Goal: Information Seeking & Learning: Check status

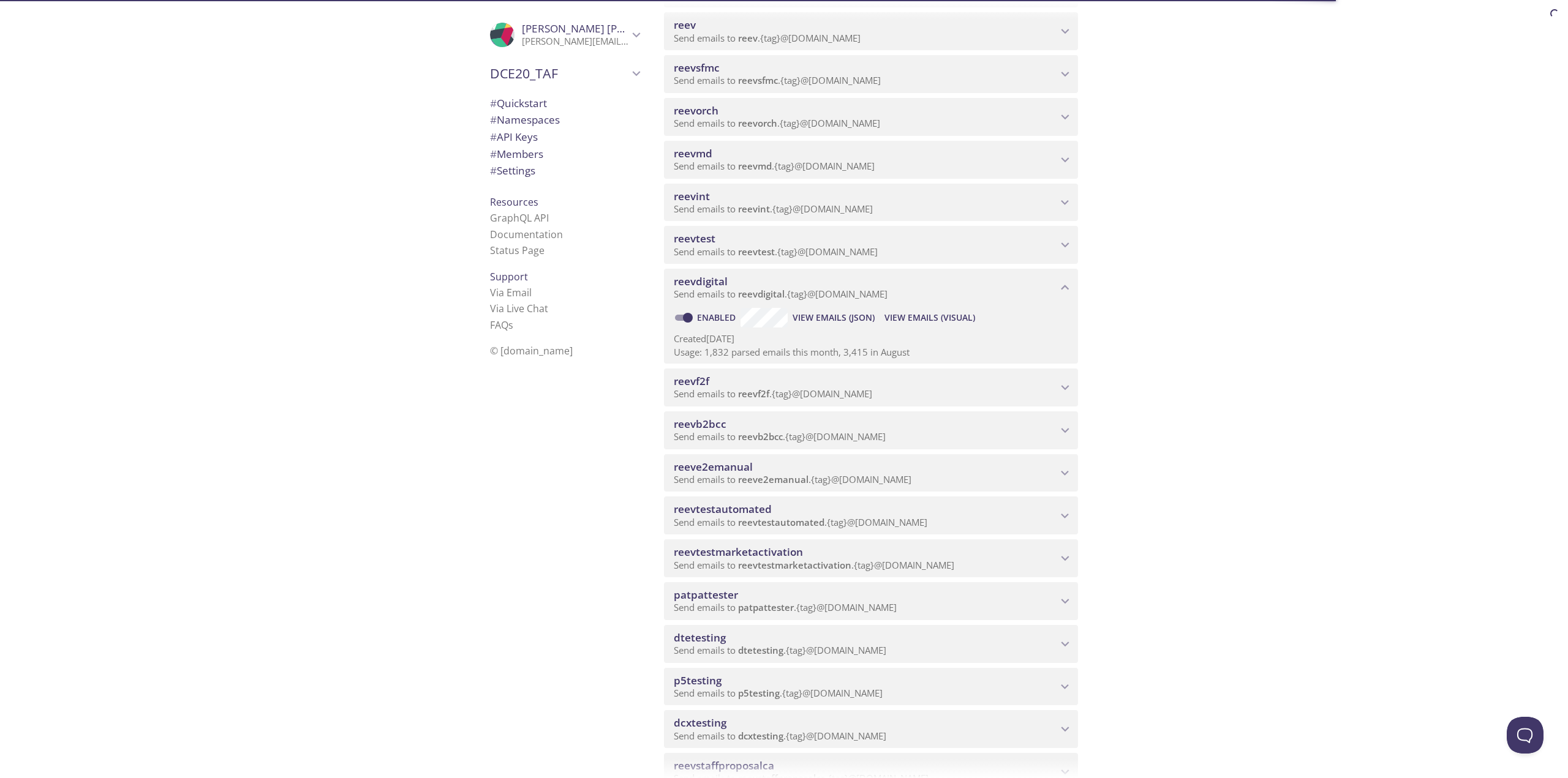
click at [761, 465] on span "reeve2emanual" at bounding box center [865, 467] width 383 height 14
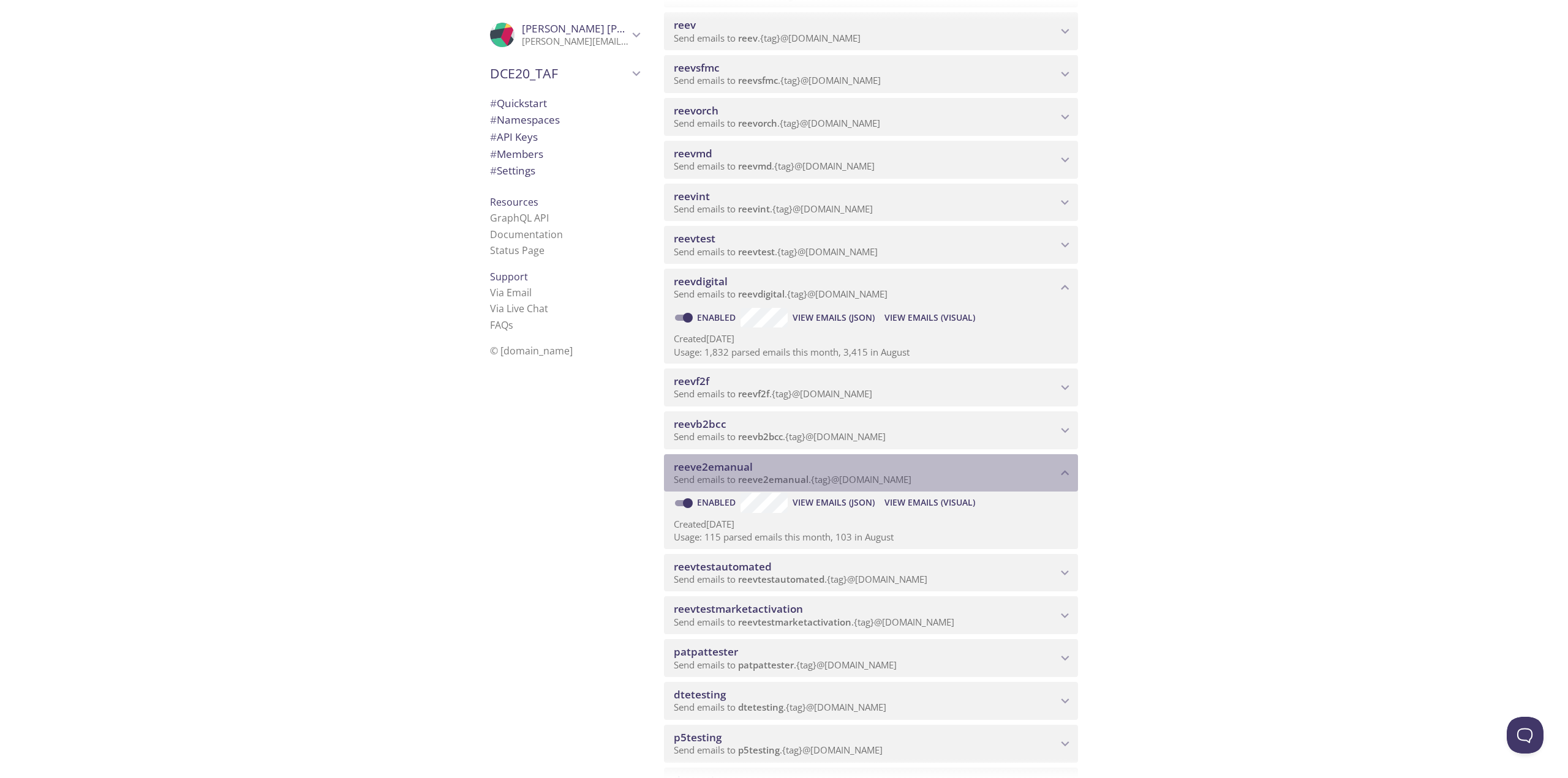
click at [728, 471] on span "reeve2emanual" at bounding box center [713, 467] width 79 height 14
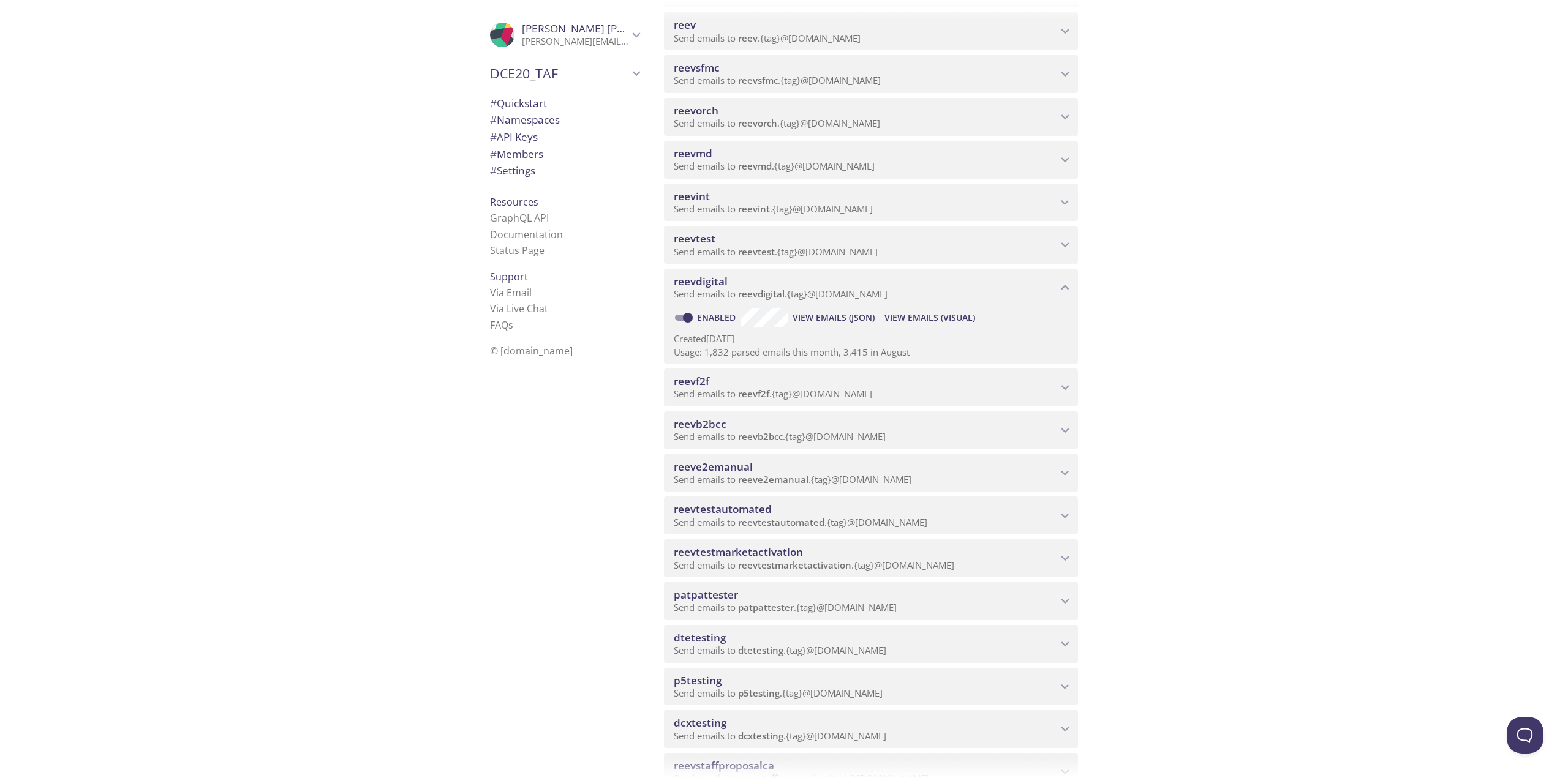
click at [896, 478] on span "Send emails to reeve2emanual . {tag} @[DOMAIN_NAME]" at bounding box center [792, 479] width 237 height 12
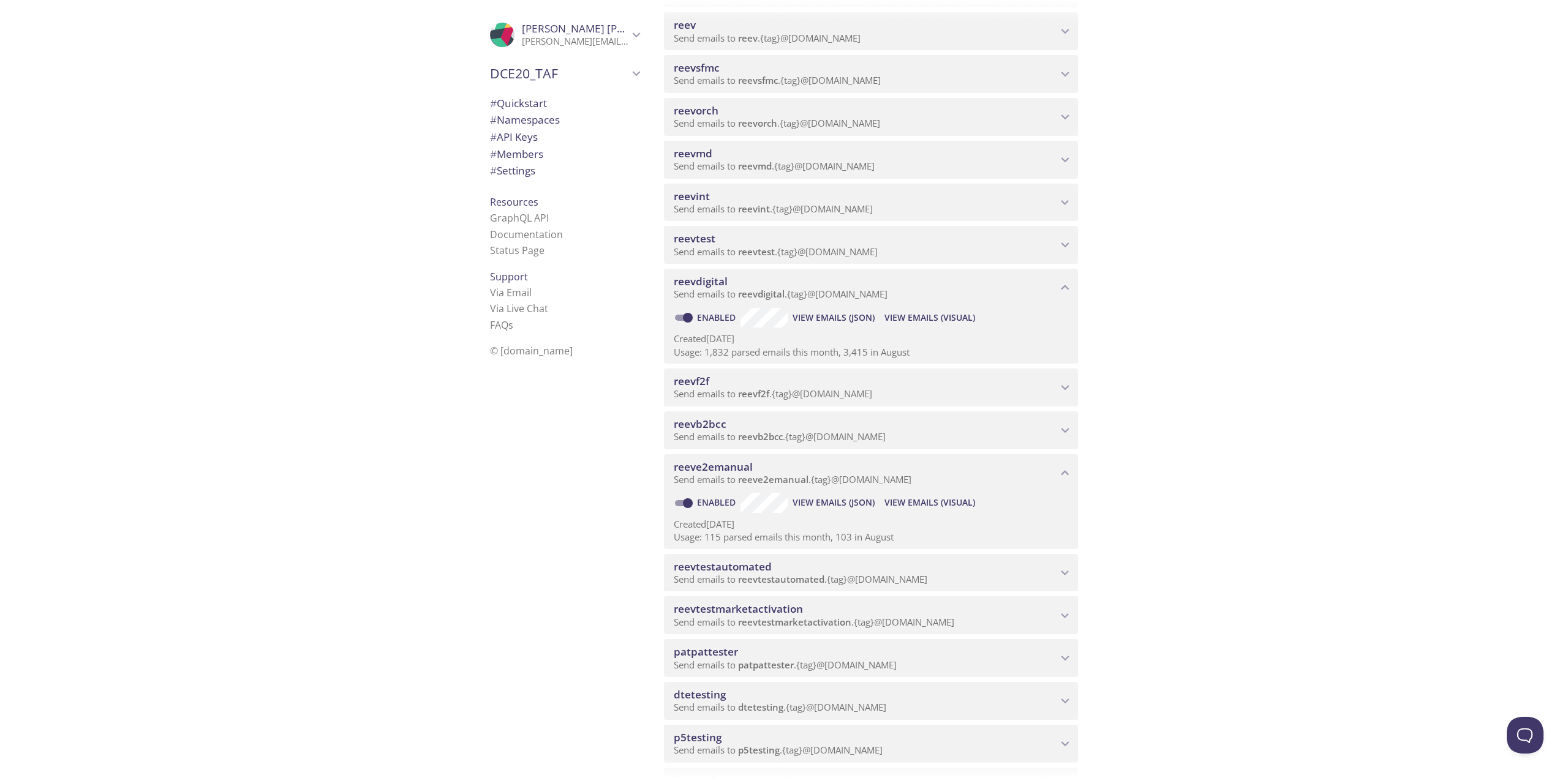
click at [934, 502] on span "View Emails (Visual)" at bounding box center [930, 502] width 91 height 15
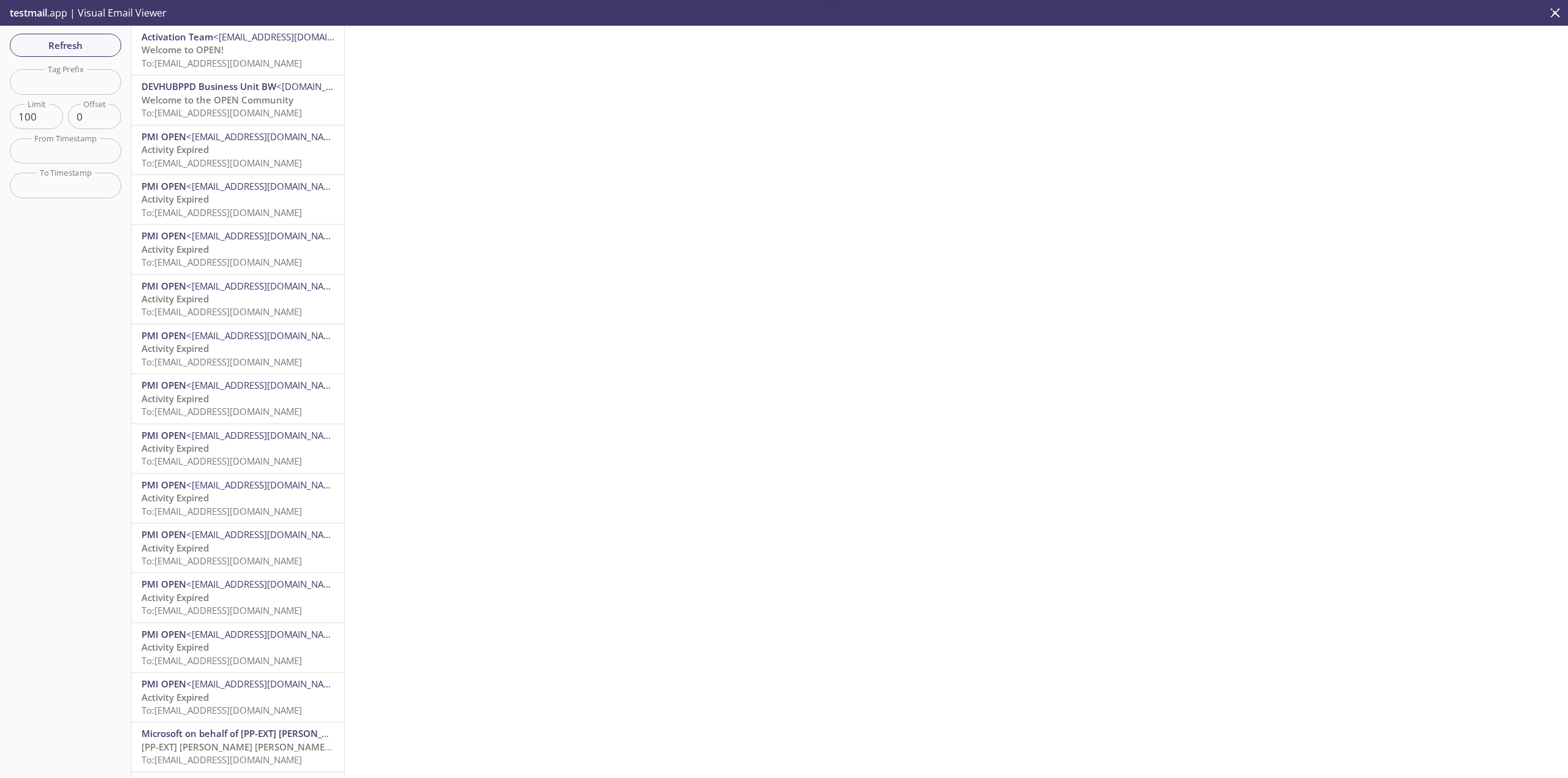
click at [290, 55] on p "Welcome to OPEN! To: [EMAIL_ADDRESS][DOMAIN_NAME]" at bounding box center [237, 56] width 193 height 27
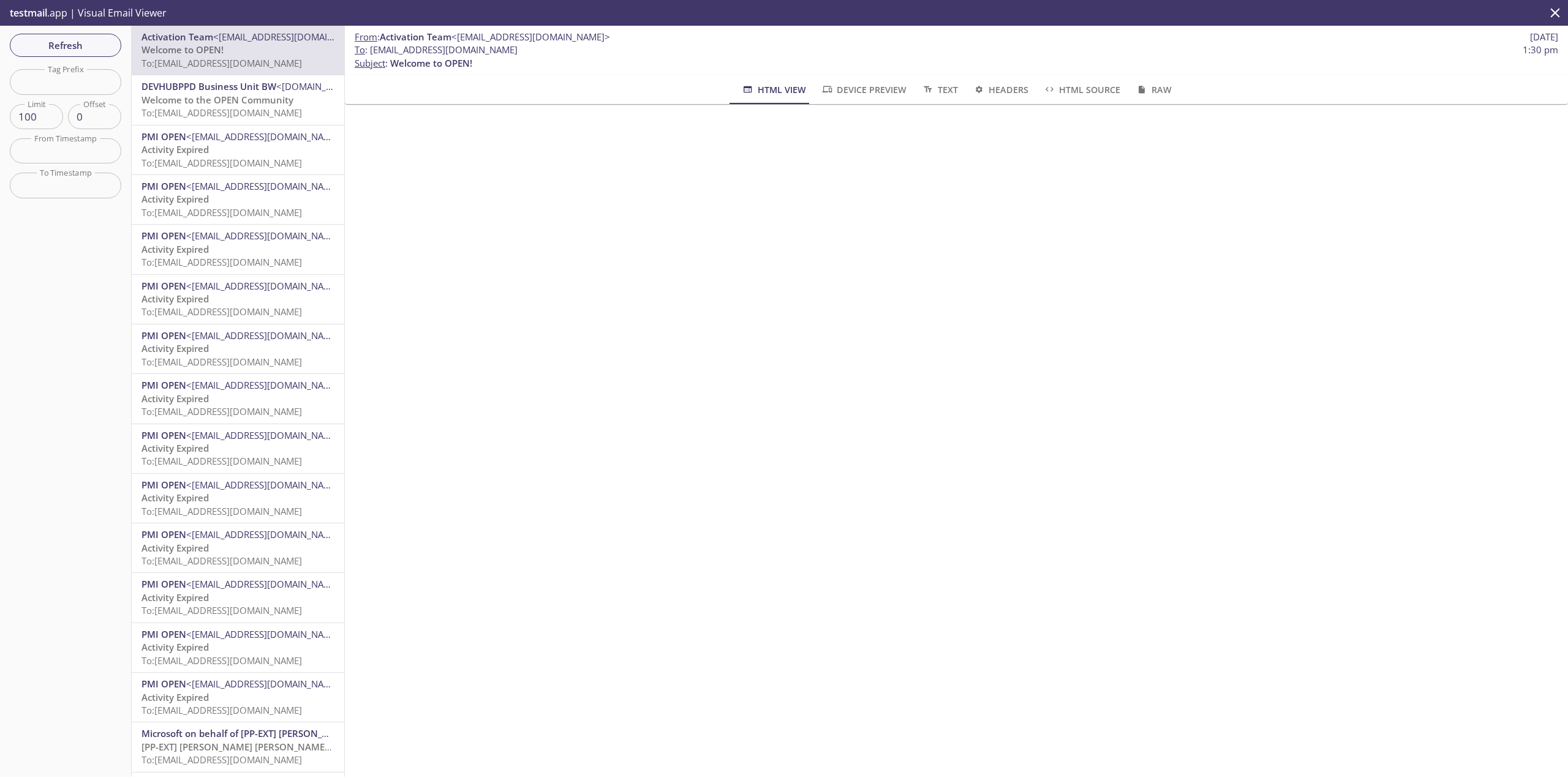
click at [206, 98] on span "Welcome to the OPEN Community" at bounding box center [217, 99] width 152 height 12
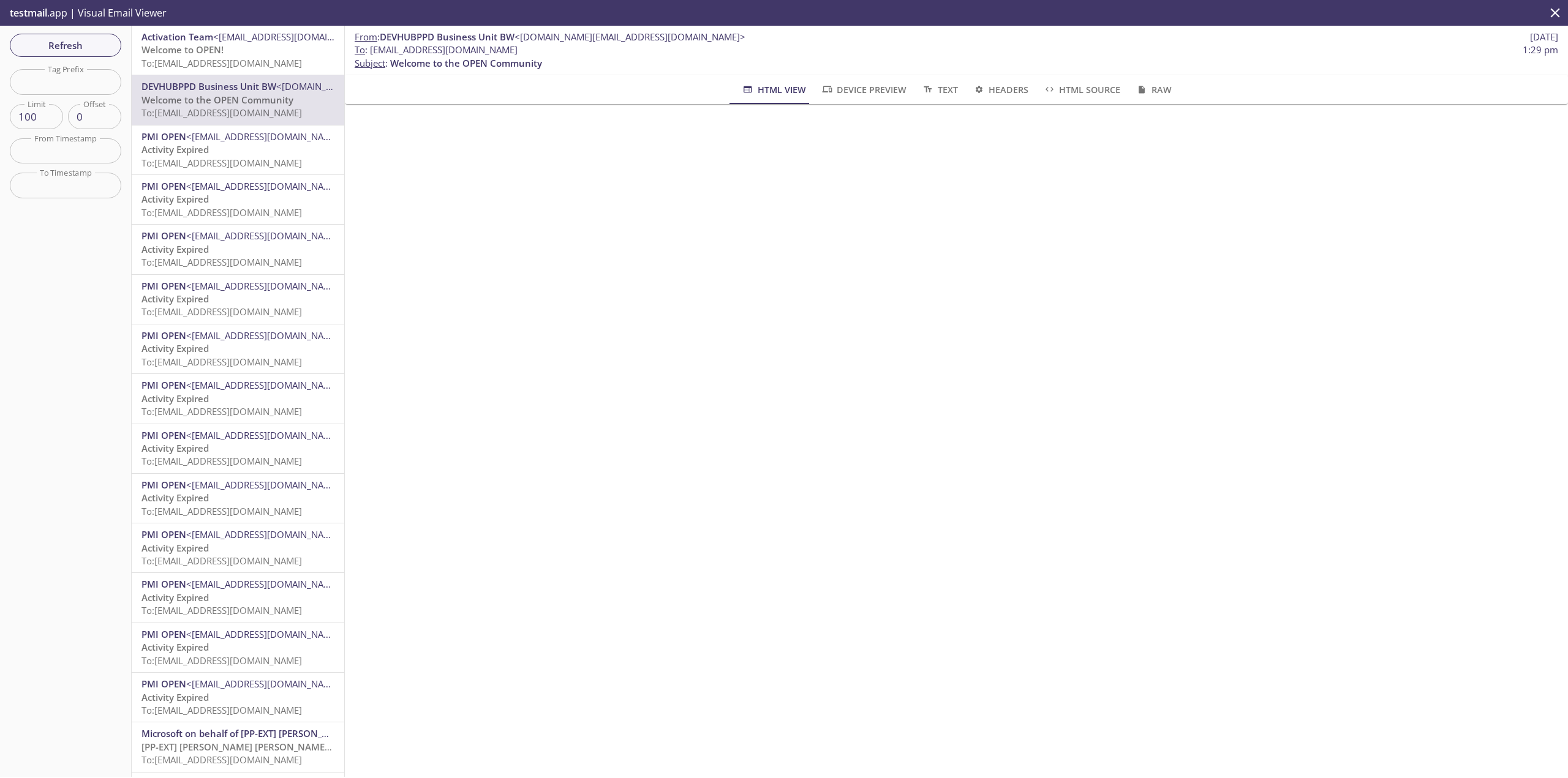
click at [261, 59] on span "To: [EMAIL_ADDRESS][DOMAIN_NAME]" at bounding box center [221, 63] width 160 height 12
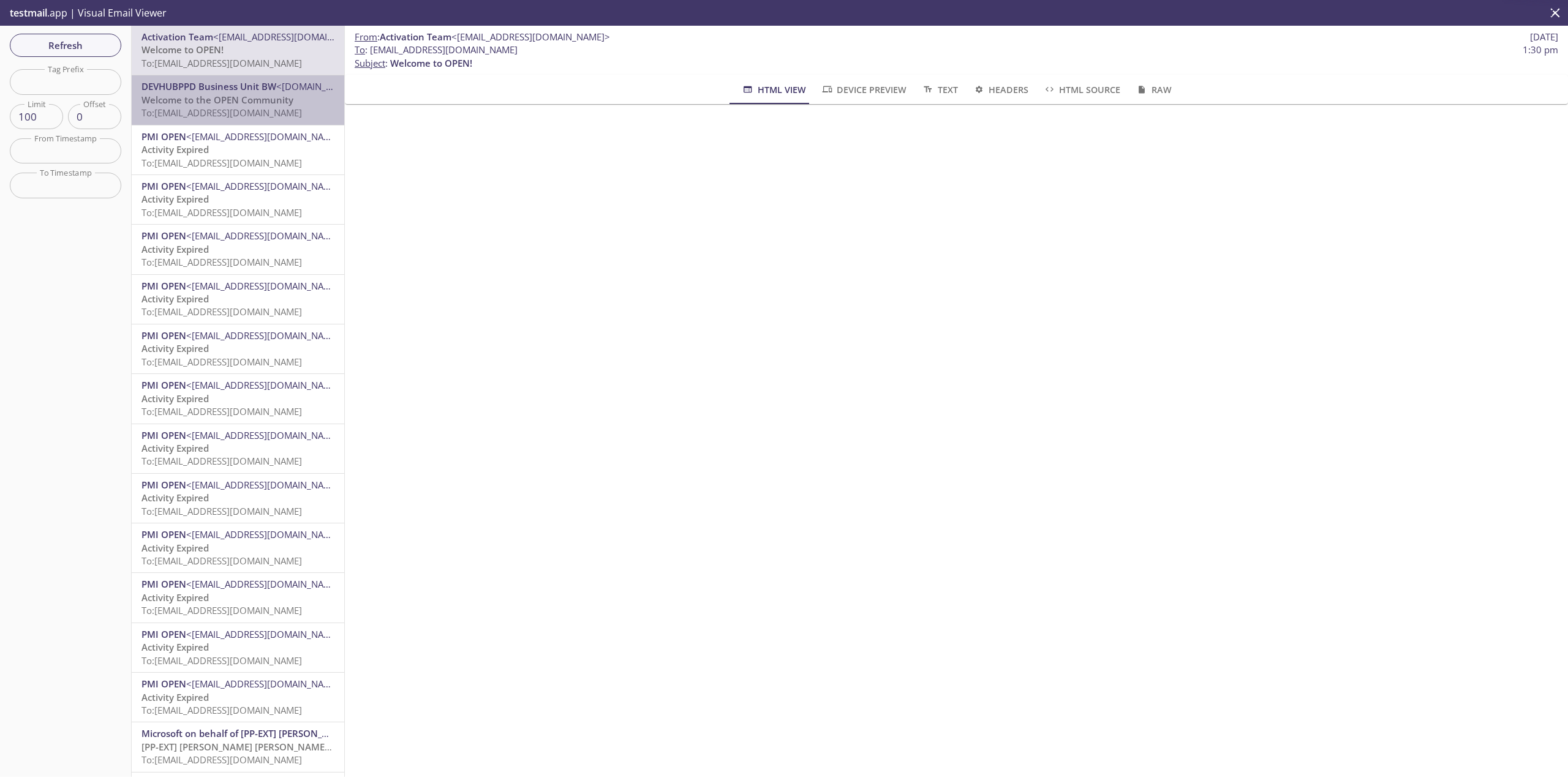
click at [253, 110] on span "To: [EMAIL_ADDRESS][DOMAIN_NAME]" at bounding box center [221, 112] width 160 height 12
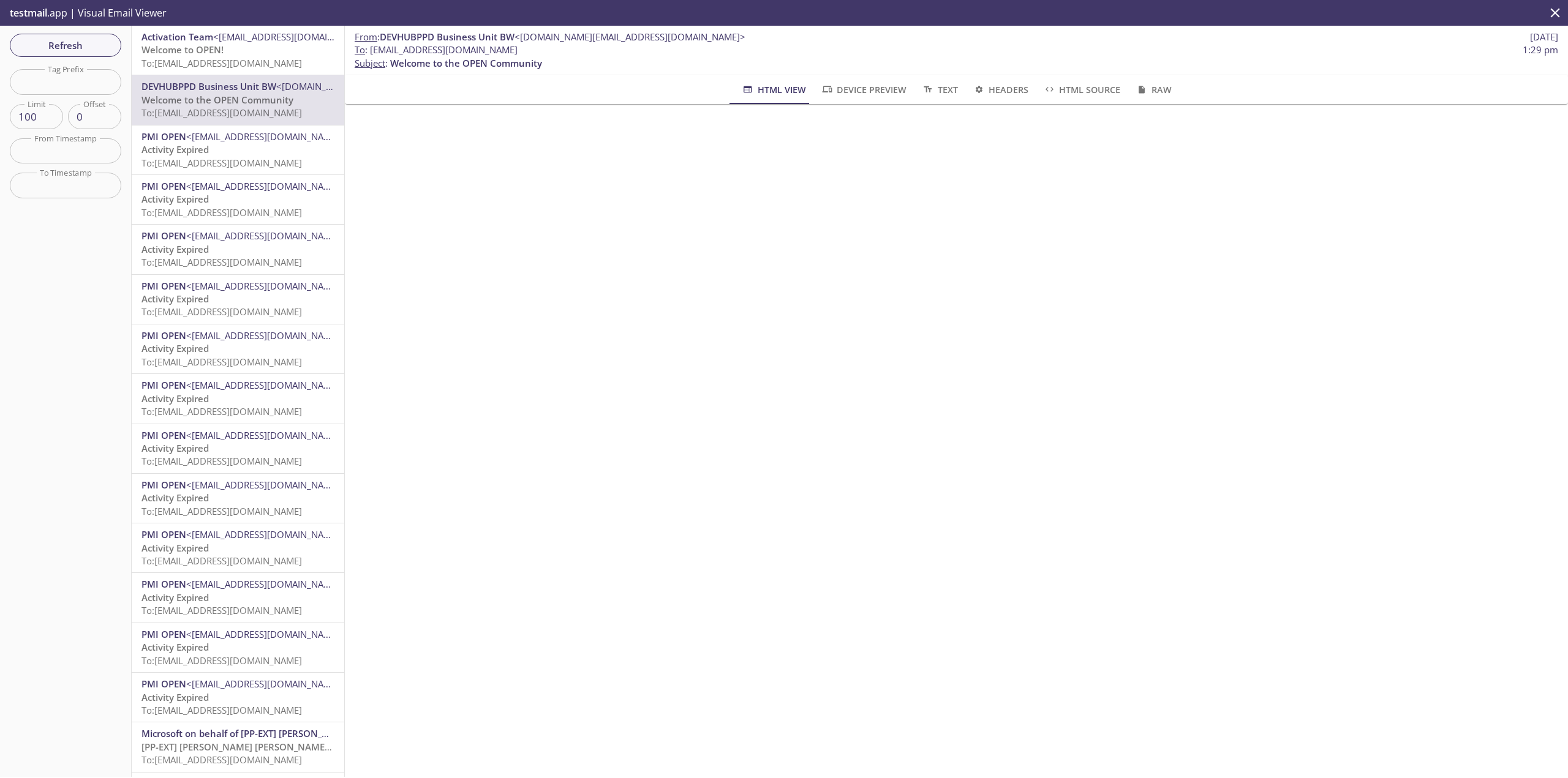
drag, startPoint x: 579, startPoint y: 49, endPoint x: 371, endPoint y: 49, distance: 208.0
click at [371, 49] on span "To : [EMAIL_ADDRESS][DOMAIN_NAME] 1:29 pm" at bounding box center [956, 50] width 1203 height 13
click at [90, 49] on span "Refresh" at bounding box center [66, 45] width 92 height 16
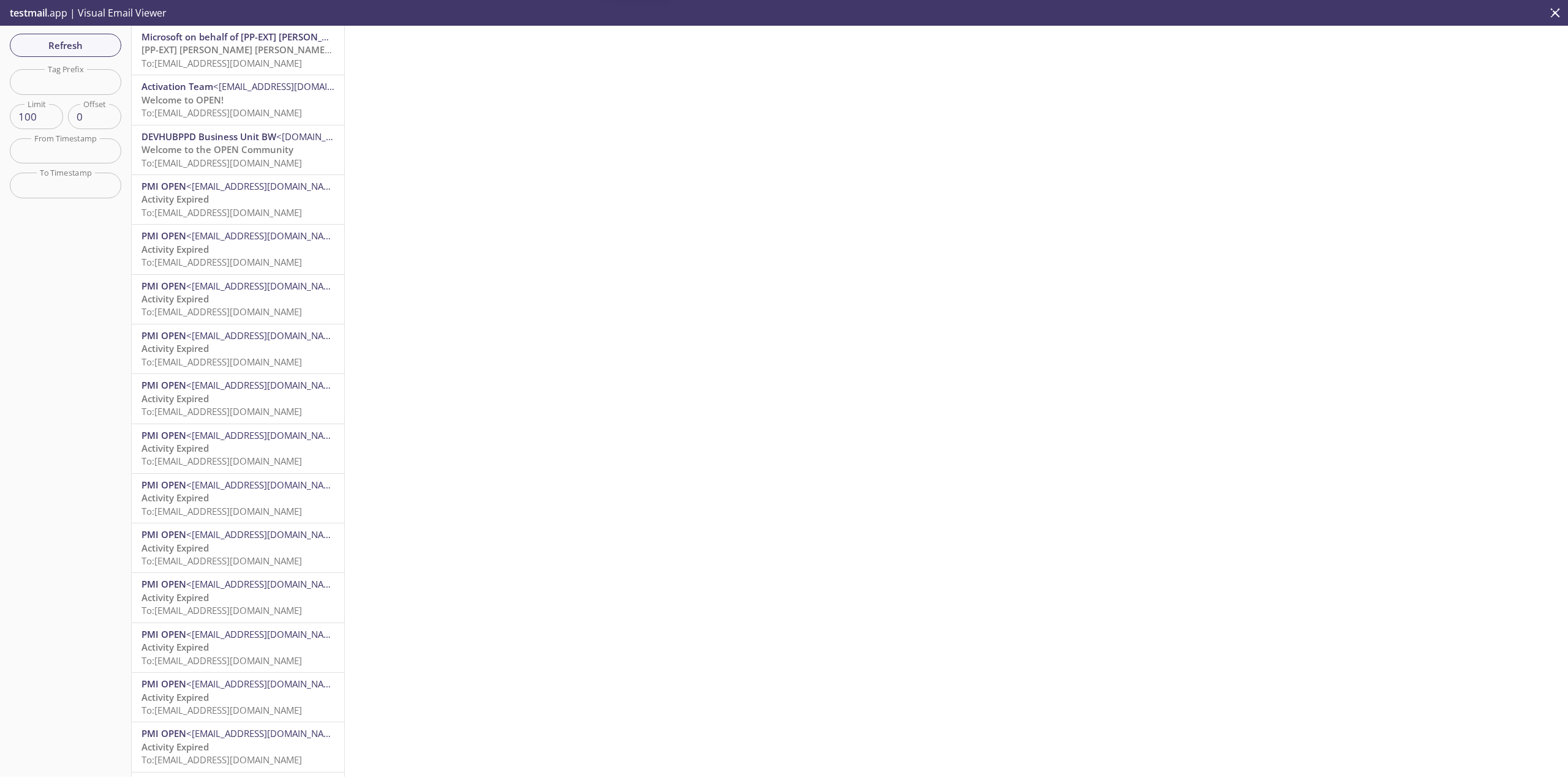
click at [302, 58] on span "To: [EMAIL_ADDRESS][DOMAIN_NAME]" at bounding box center [221, 63] width 160 height 12
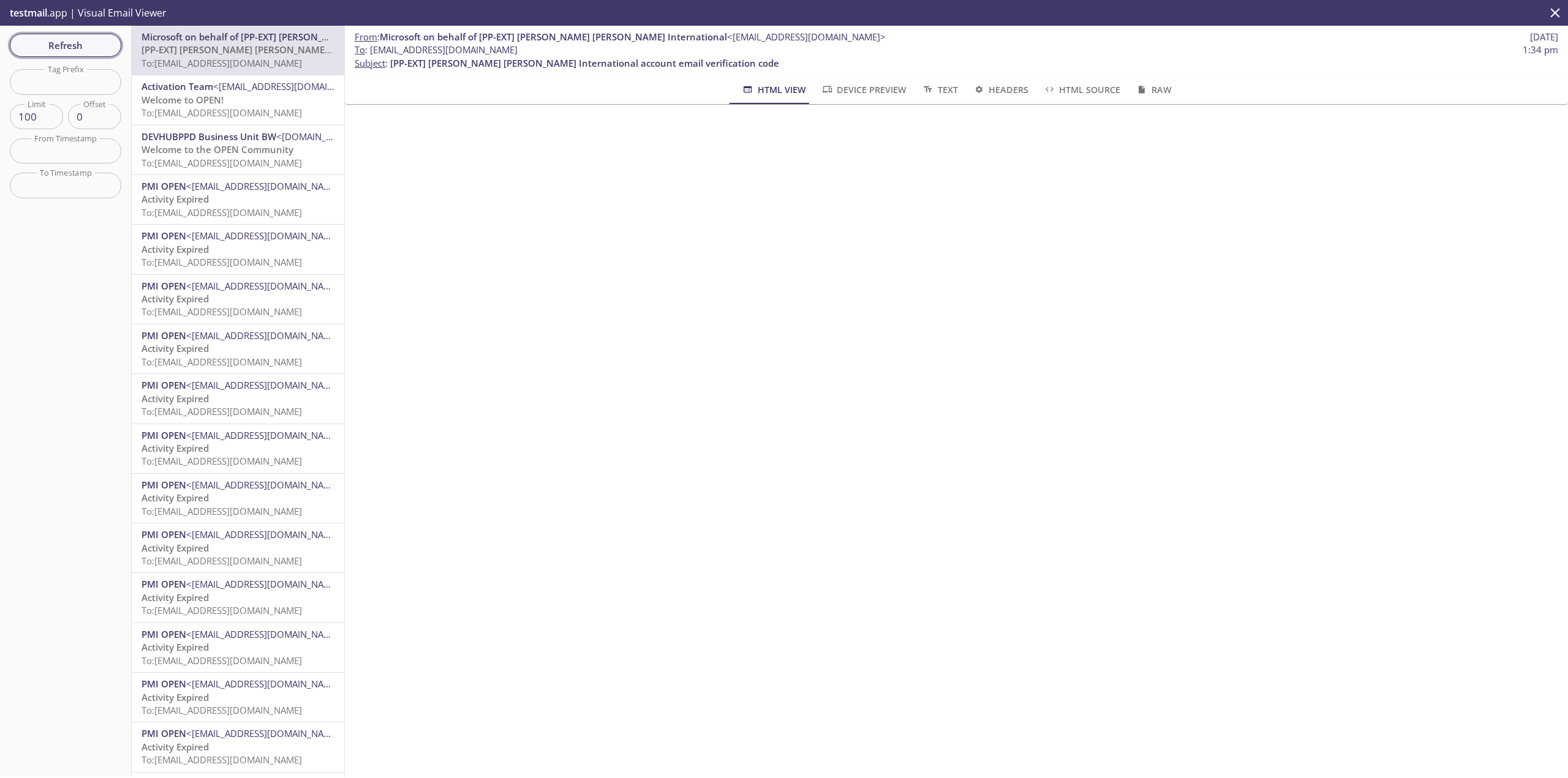
click at [114, 43] on button "Refresh" at bounding box center [66, 45] width 112 height 23
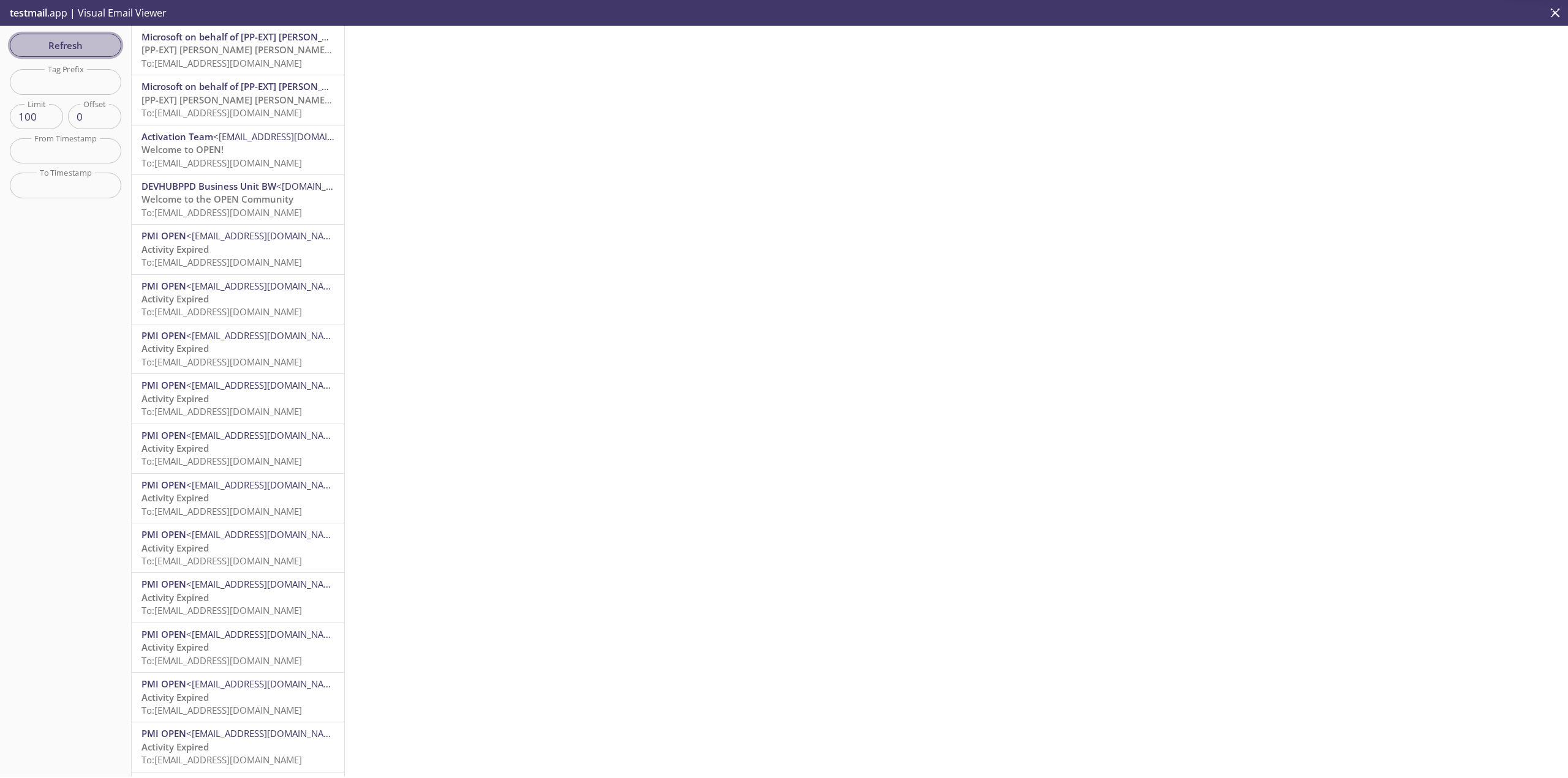
click at [114, 44] on button "Refresh" at bounding box center [66, 45] width 112 height 23
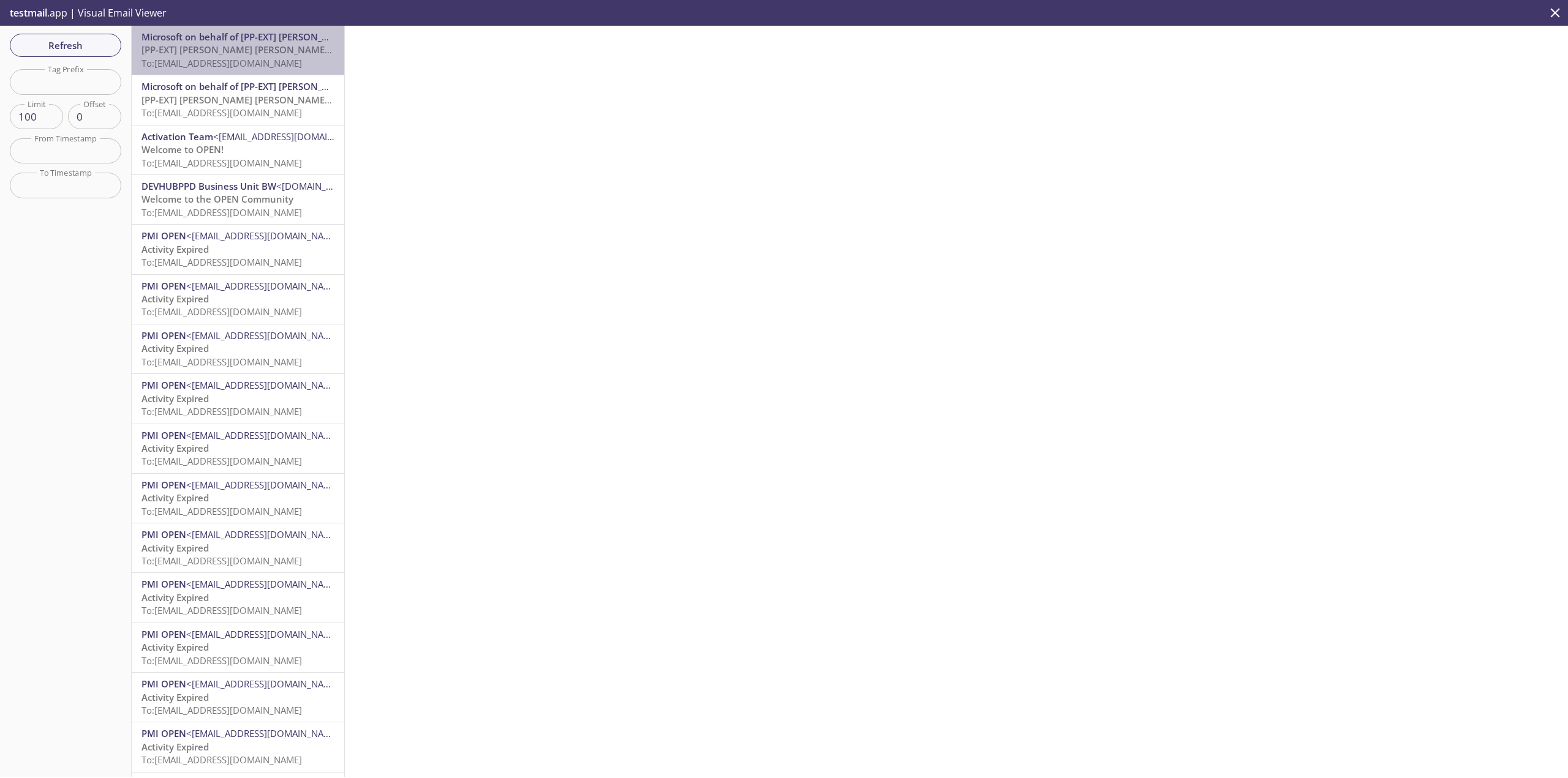
click at [280, 53] on span "[PP-EXT] [PERSON_NAME] [PERSON_NAME] International account email verification c…" at bounding box center [335, 49] width 389 height 12
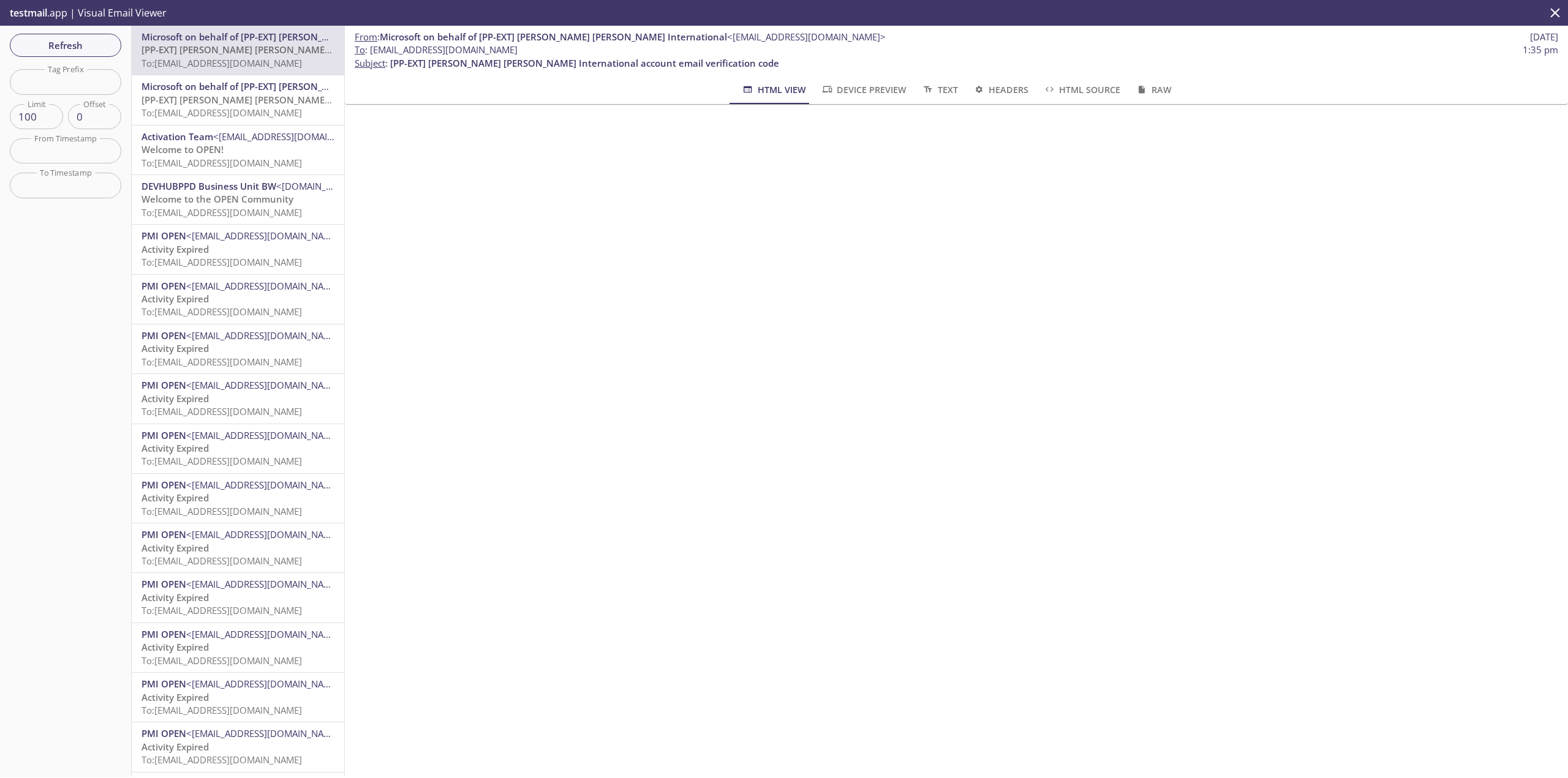
drag, startPoint x: 578, startPoint y: 47, endPoint x: 372, endPoint y: 50, distance: 206.0
click at [372, 50] on span "To : [EMAIL_ADDRESS][DOMAIN_NAME] 1:35 pm" at bounding box center [956, 50] width 1203 height 13
copy span "[EMAIL_ADDRESS][DOMAIN_NAME]"
